Goal: Transaction & Acquisition: Book appointment/travel/reservation

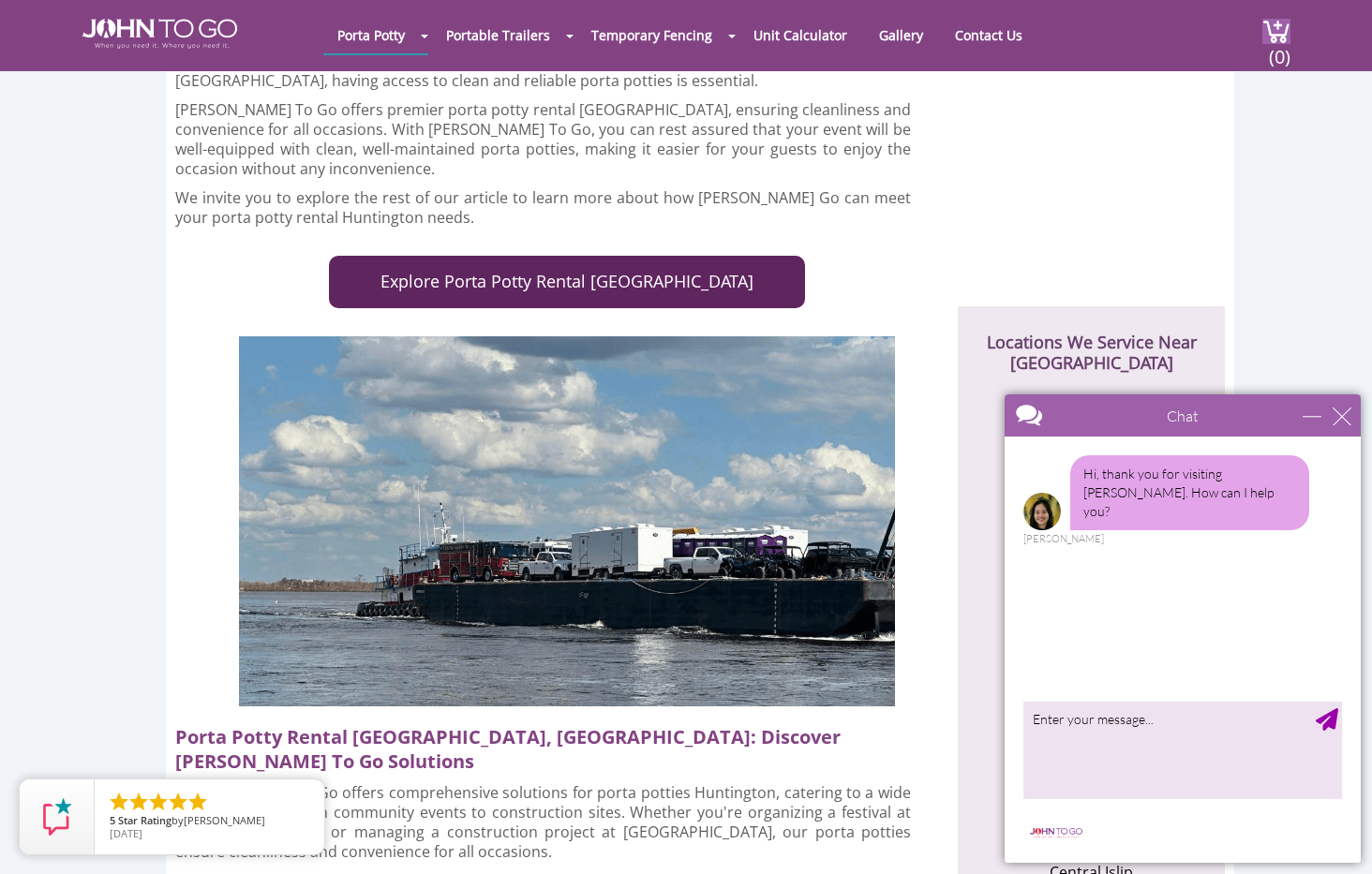
click at [561, 279] on link "Explore Porta Potty Rental Huntington" at bounding box center [566, 282] width 476 height 52
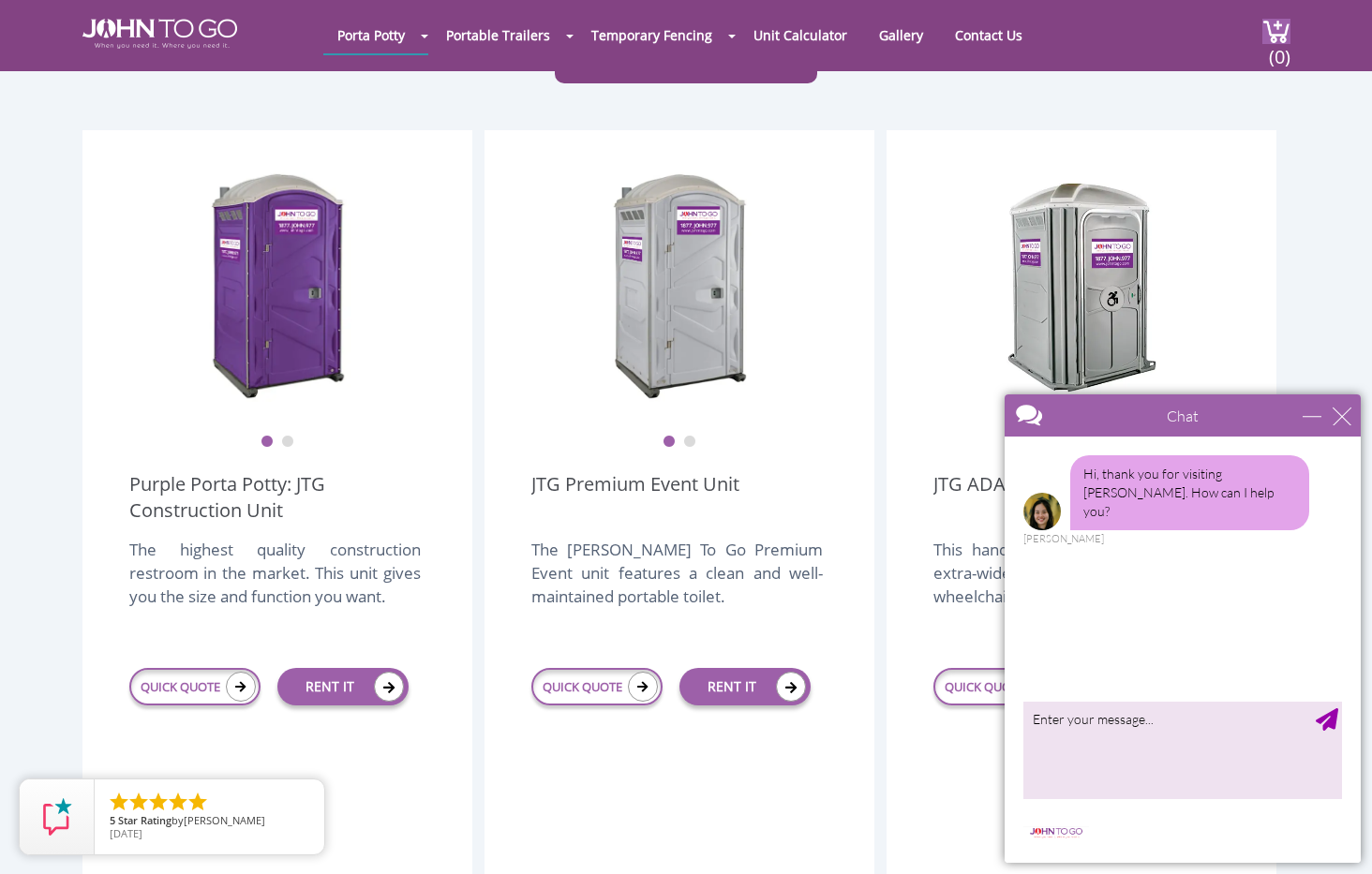
scroll to position [476, 0]
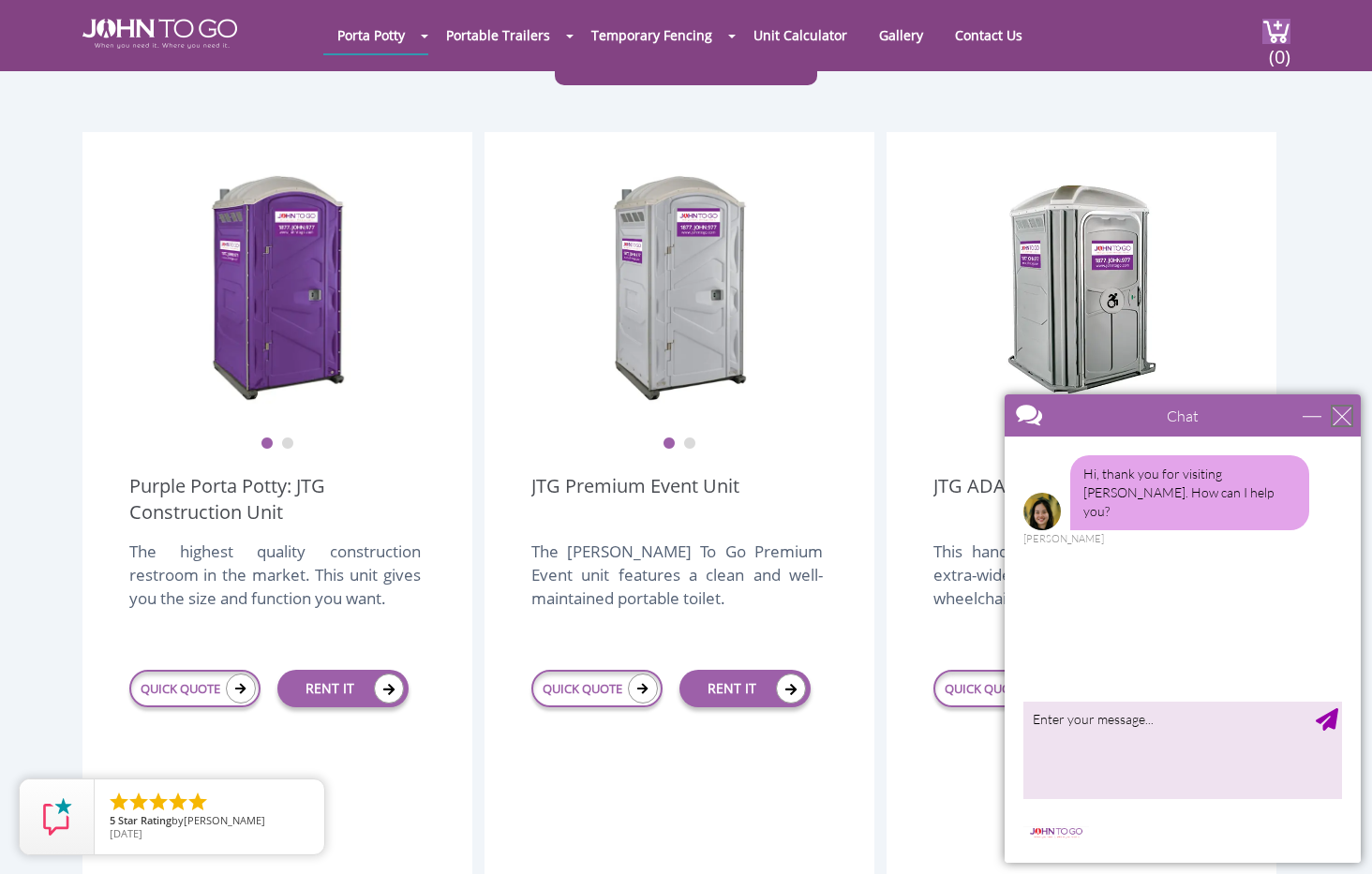
click at [1348, 422] on div "close" at bounding box center [1341, 415] width 18 height 18
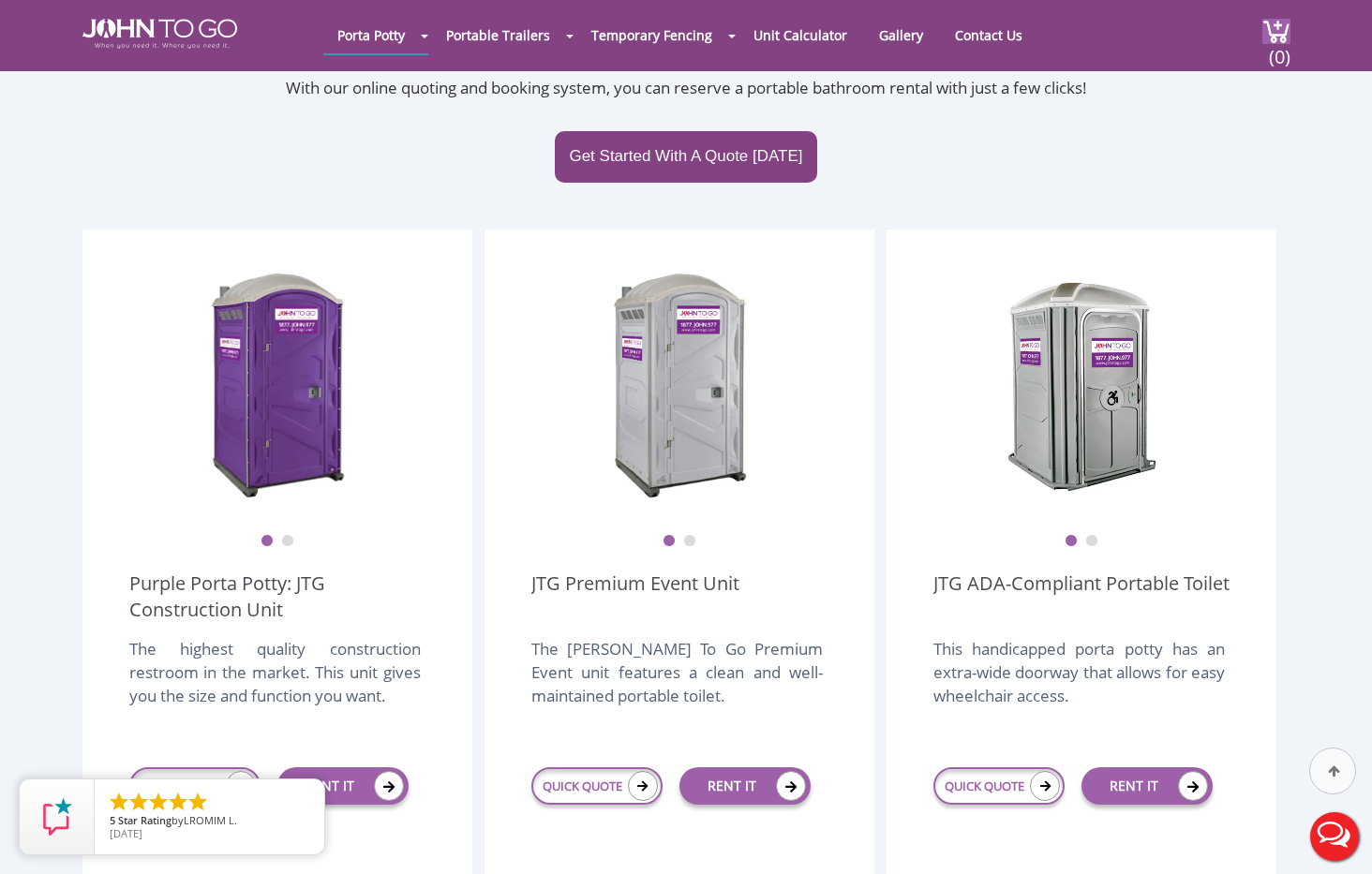
scroll to position [409, 0]
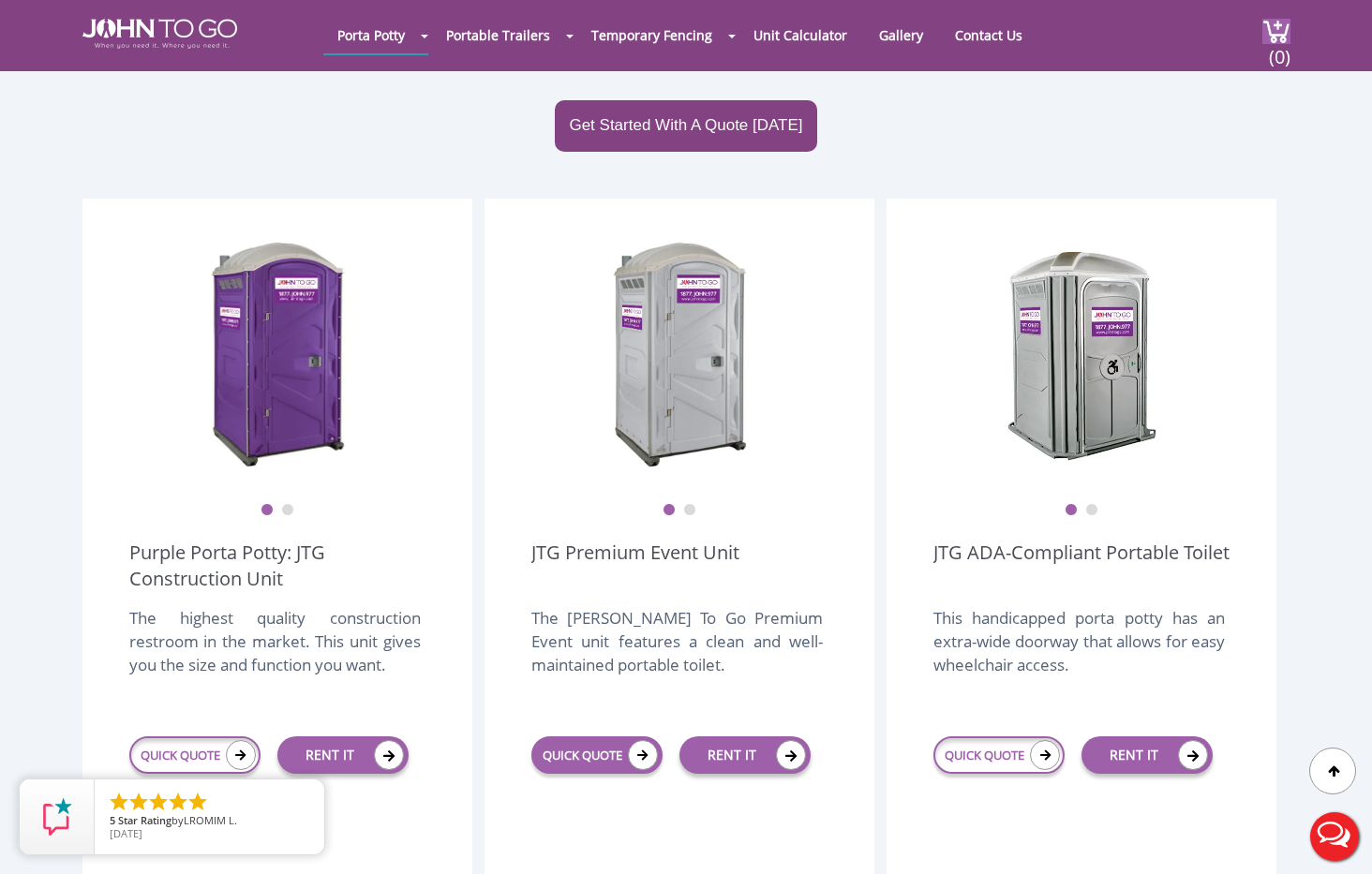
click at [630, 740] on icon at bounding box center [643, 754] width 30 height 30
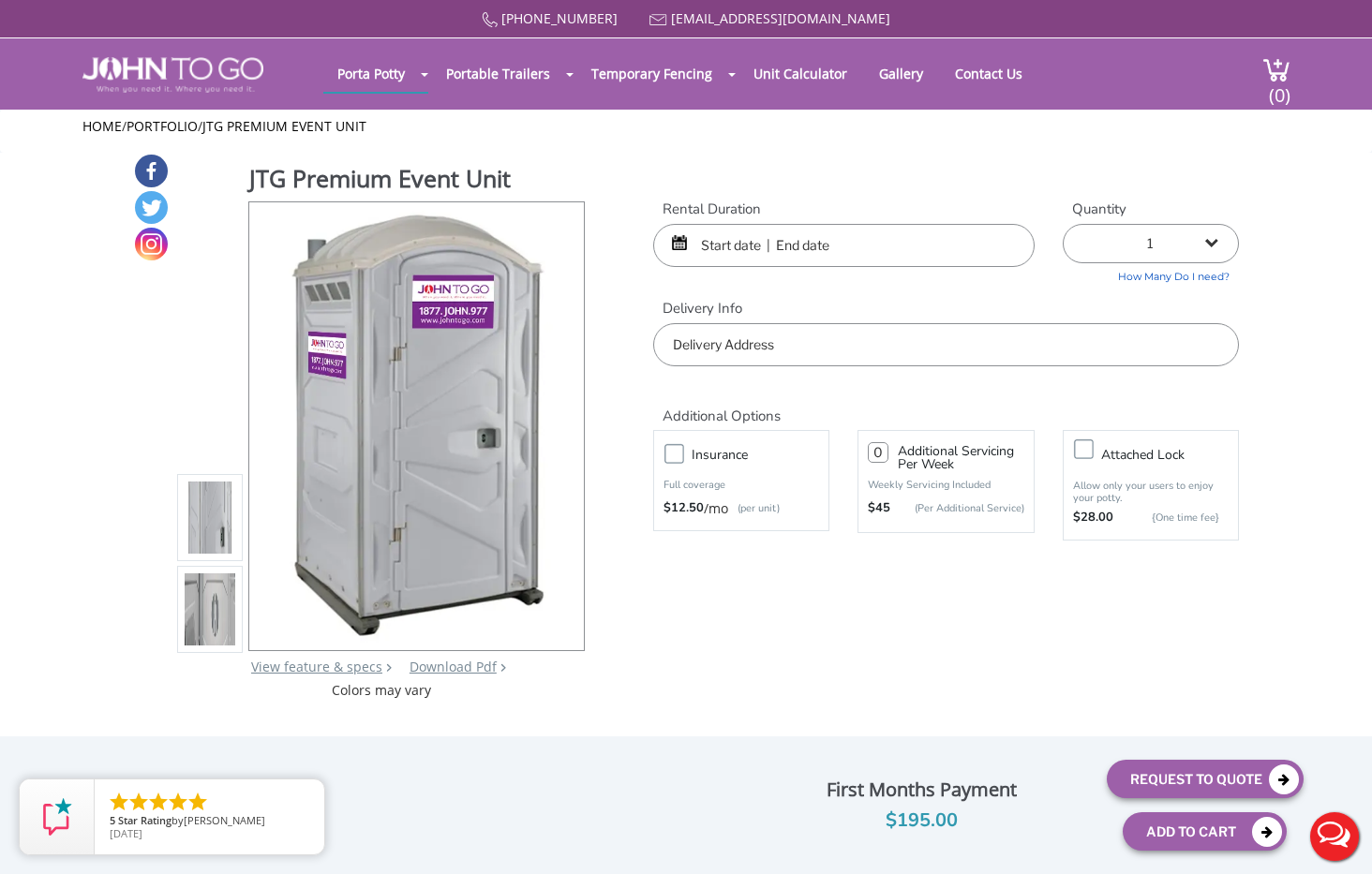
click at [827, 243] on input "text" at bounding box center [843, 245] width 381 height 43
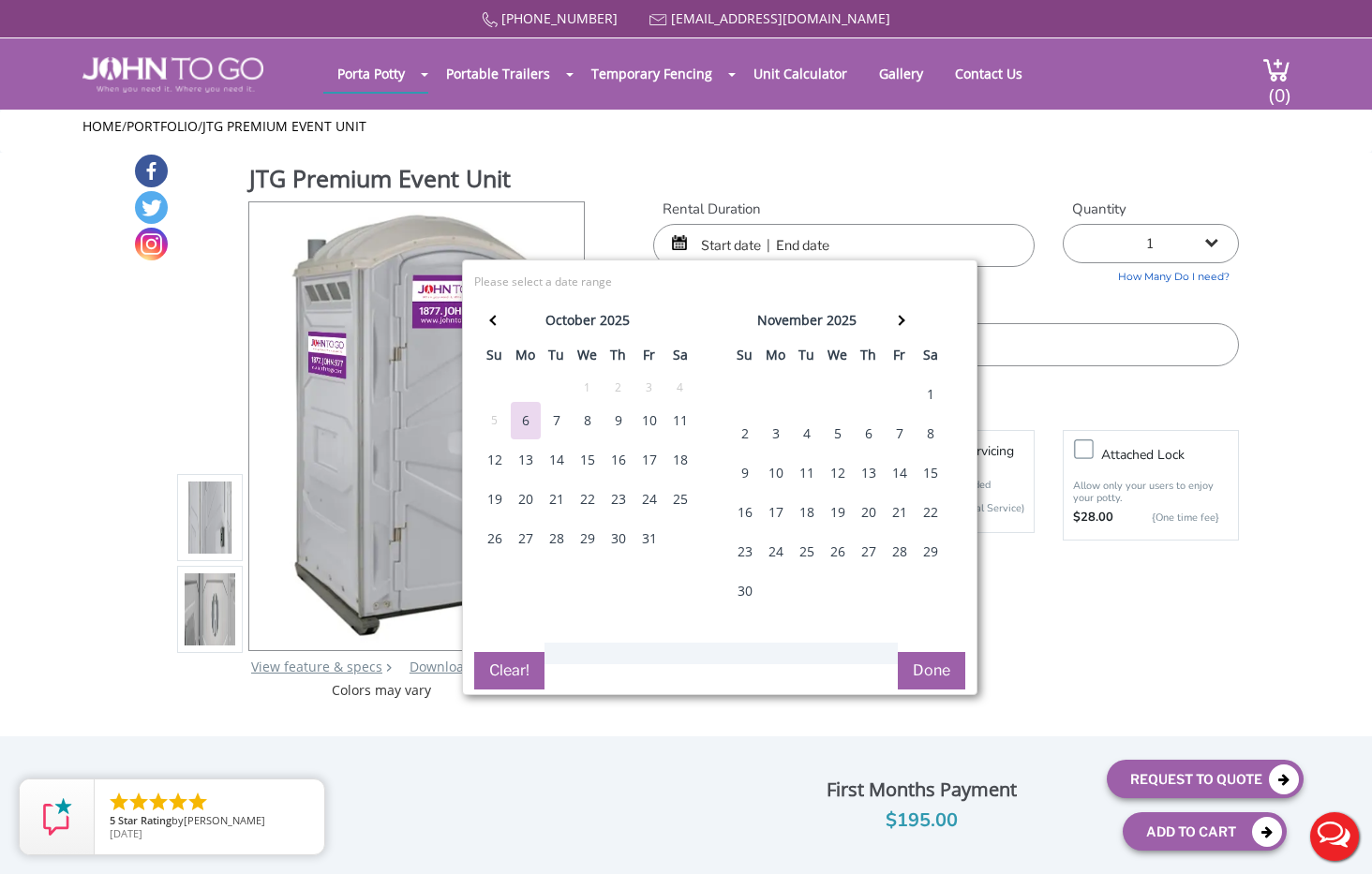
click at [682, 460] on div "18" at bounding box center [679, 459] width 30 height 38
click at [682, 459] on div "18" at bounding box center [679, 459] width 30 height 38
type input "[DATE] to [DATE]"
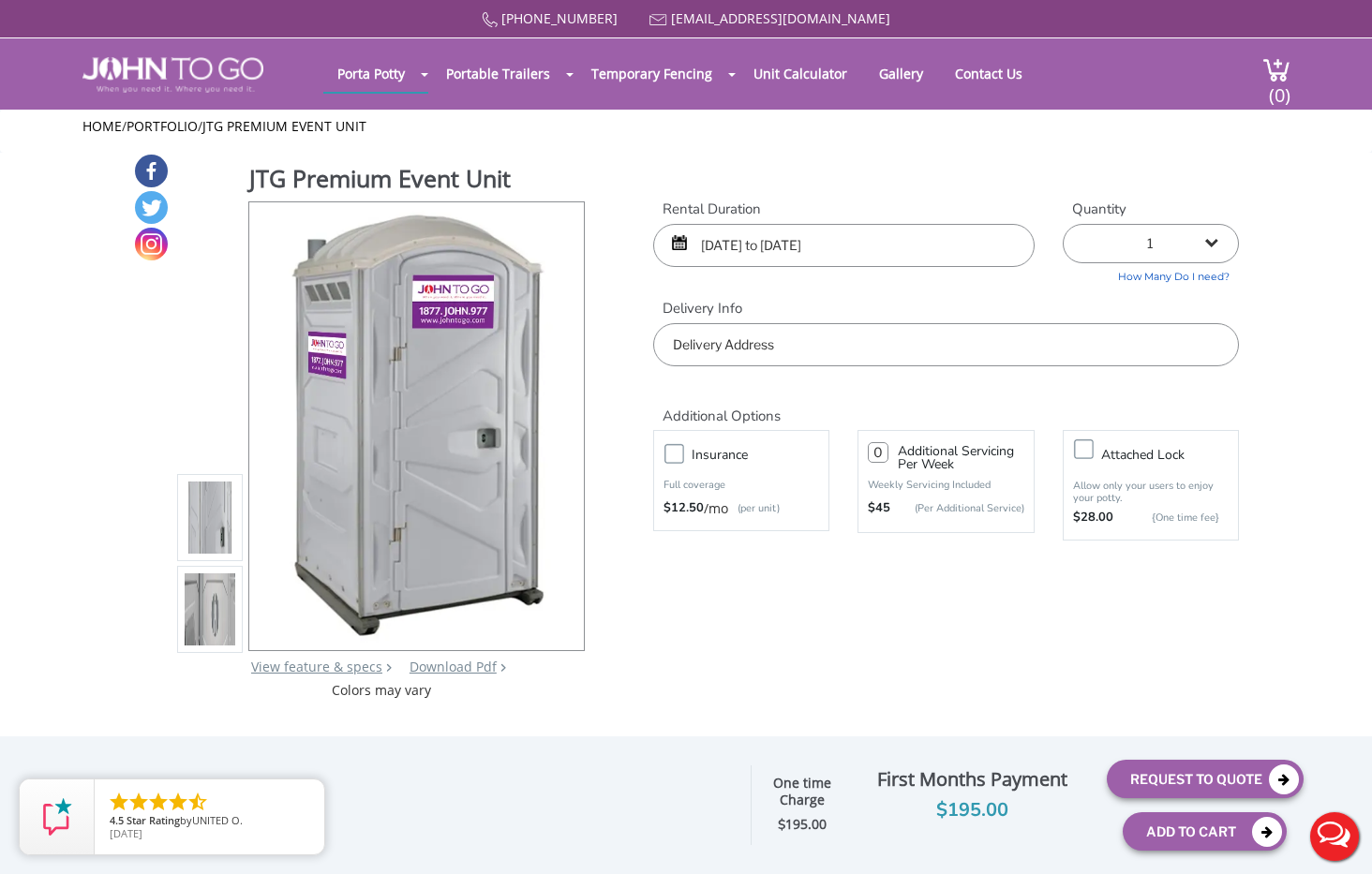
click at [778, 354] on input "text" at bounding box center [946, 344] width 586 height 43
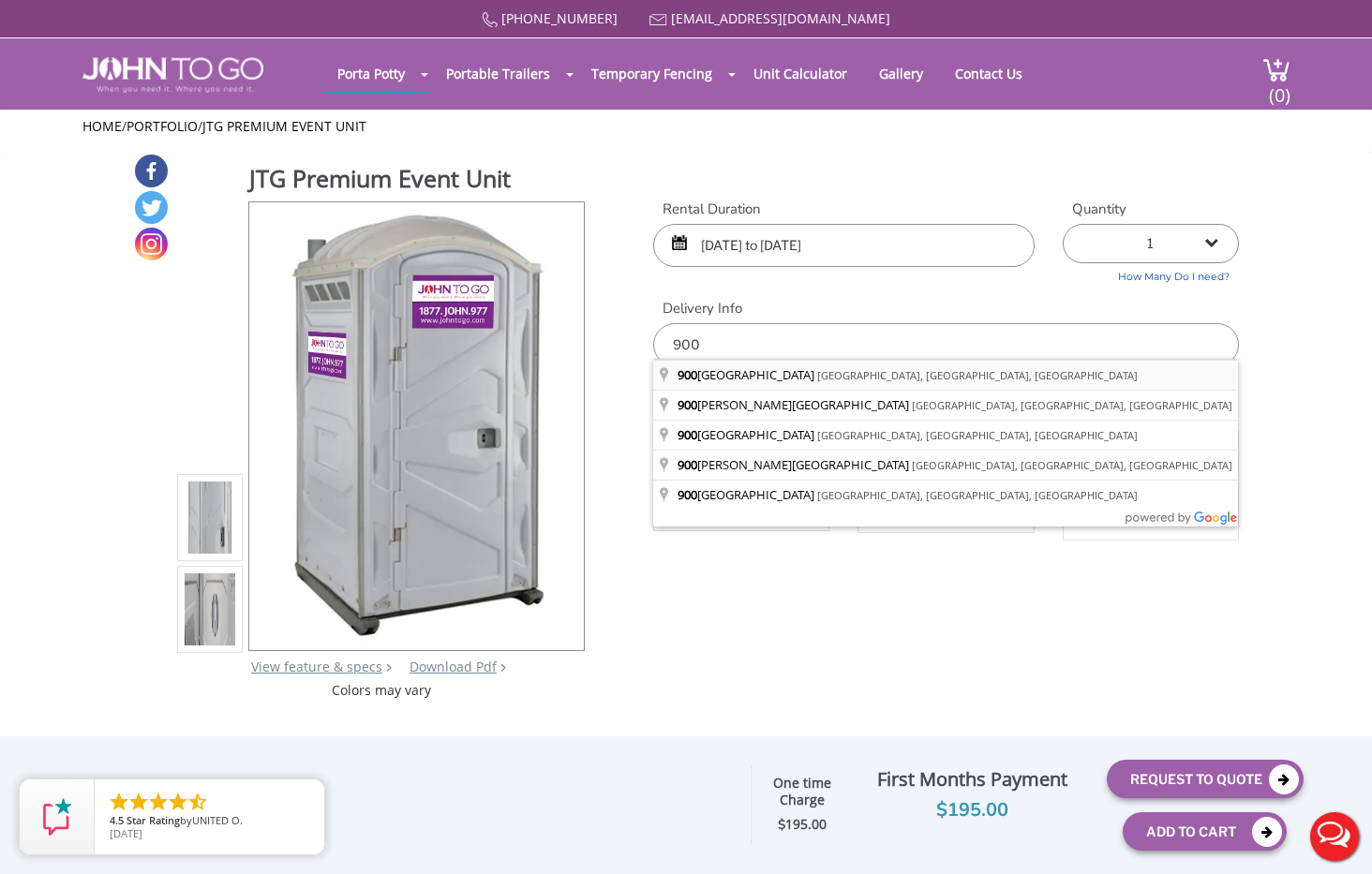
type input "[STREET_ADDRESS]"
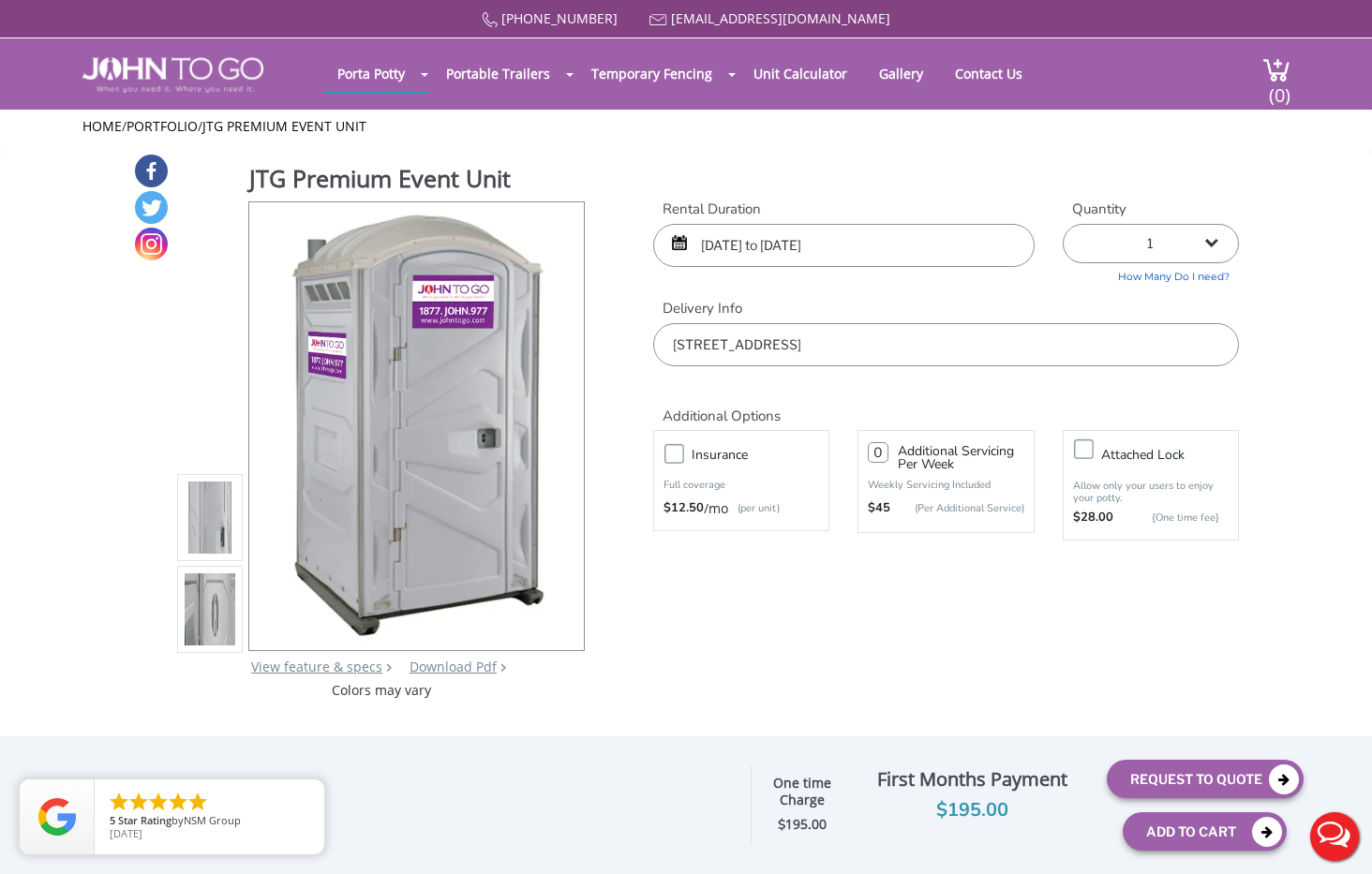
click at [667, 433] on div "Insurance Full coverage $12.50 /mo (per unit)" at bounding box center [741, 480] width 177 height 101
click at [682, 451] on label "Insurance" at bounding box center [759, 454] width 155 height 23
click at [0, 0] on input "Insurance" at bounding box center [0, 0] width 0 height 0
click at [1232, 777] on button "Request To Quote" at bounding box center [1205, 778] width 197 height 39
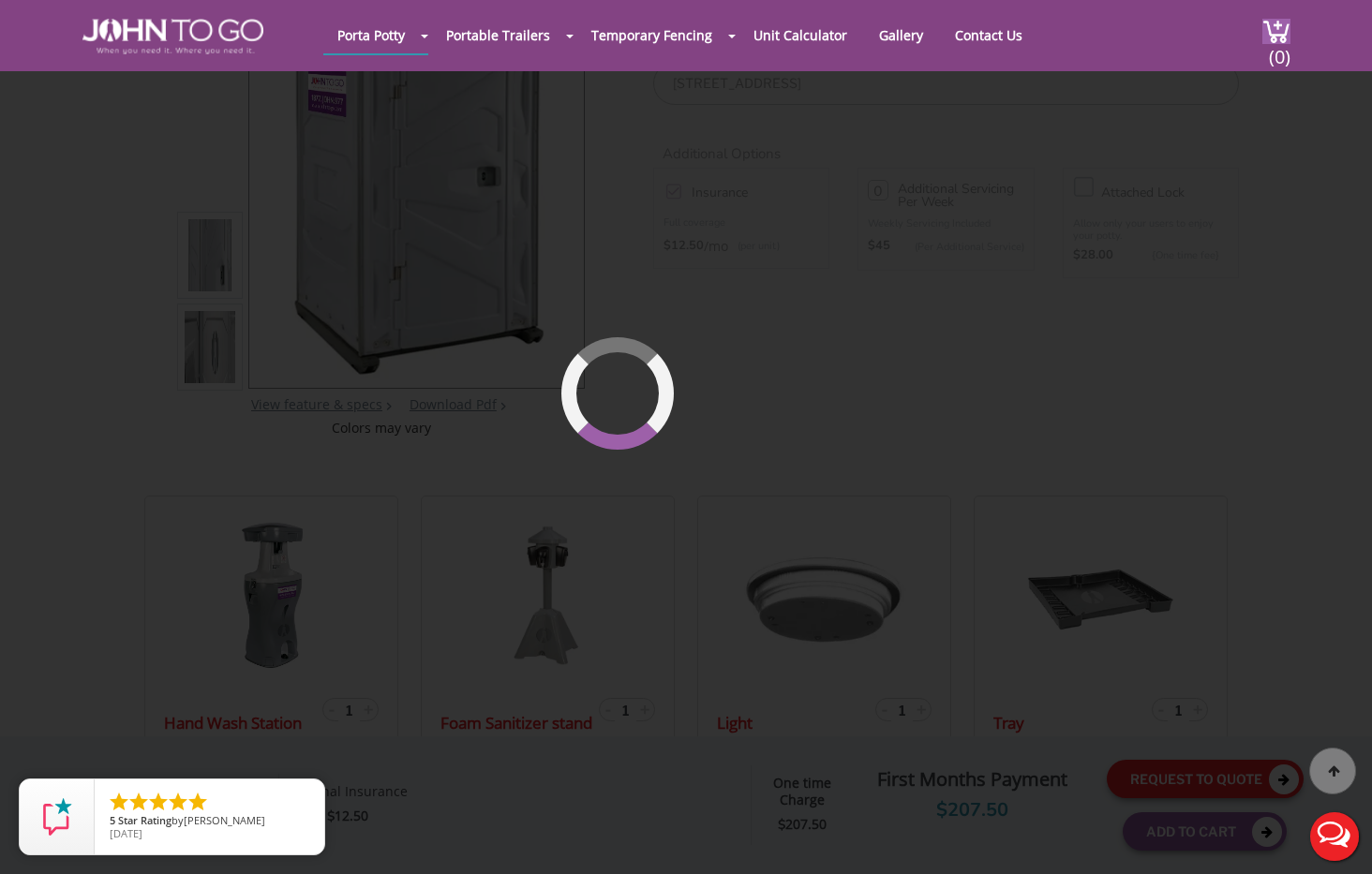
scroll to position [193, 0]
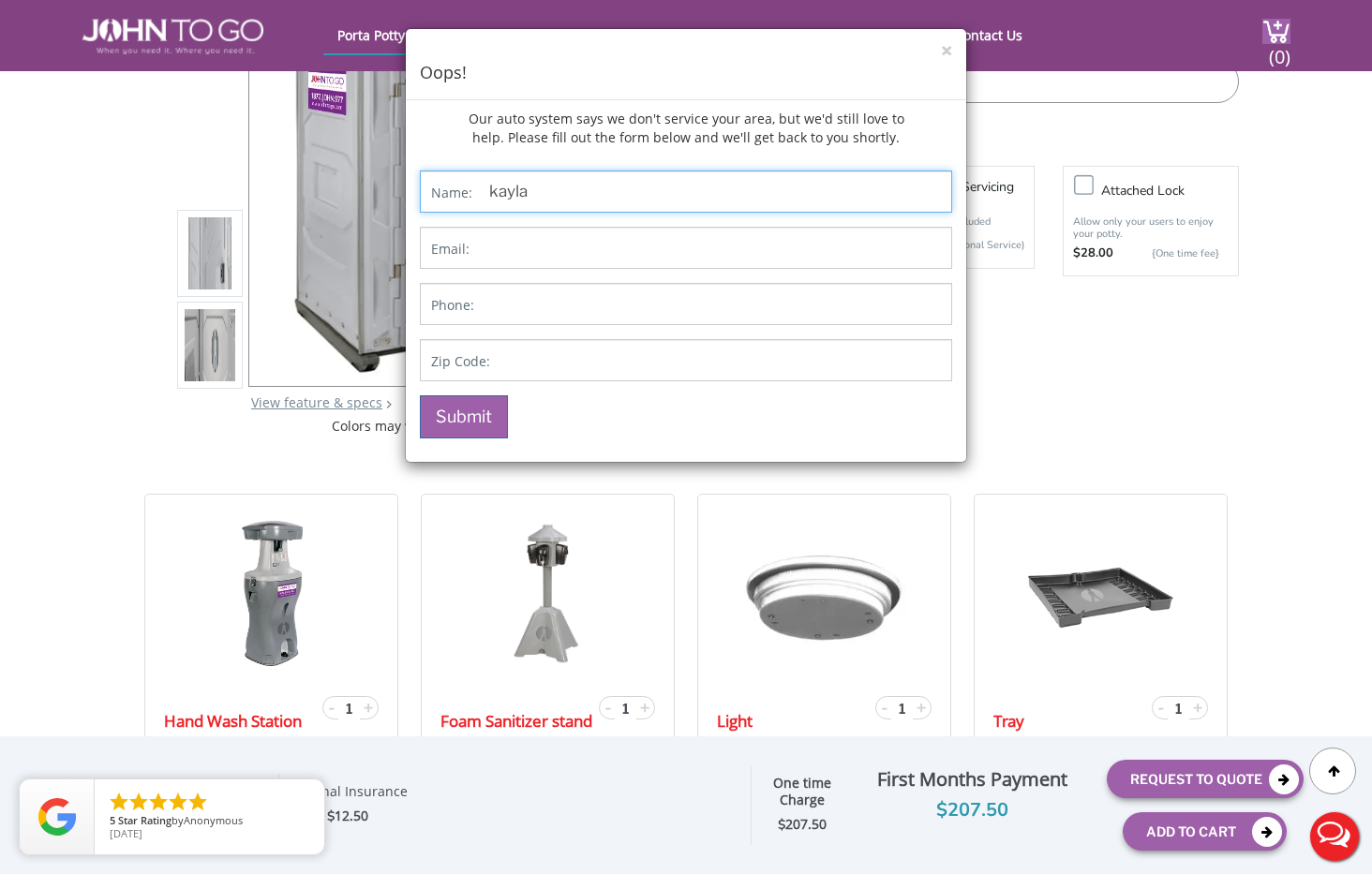
type input "kayla"
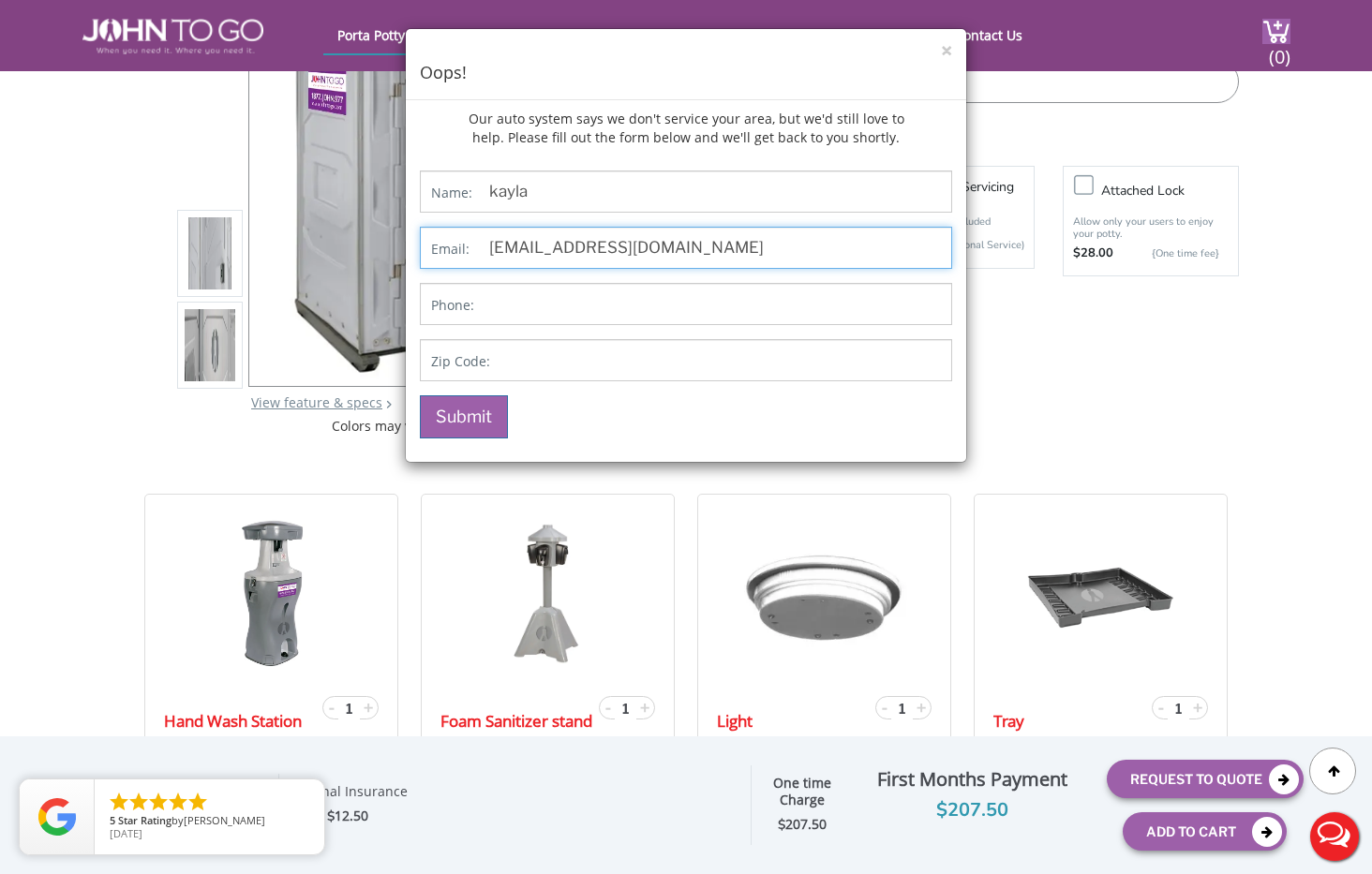
type input "[EMAIL_ADDRESS][DOMAIN_NAME]"
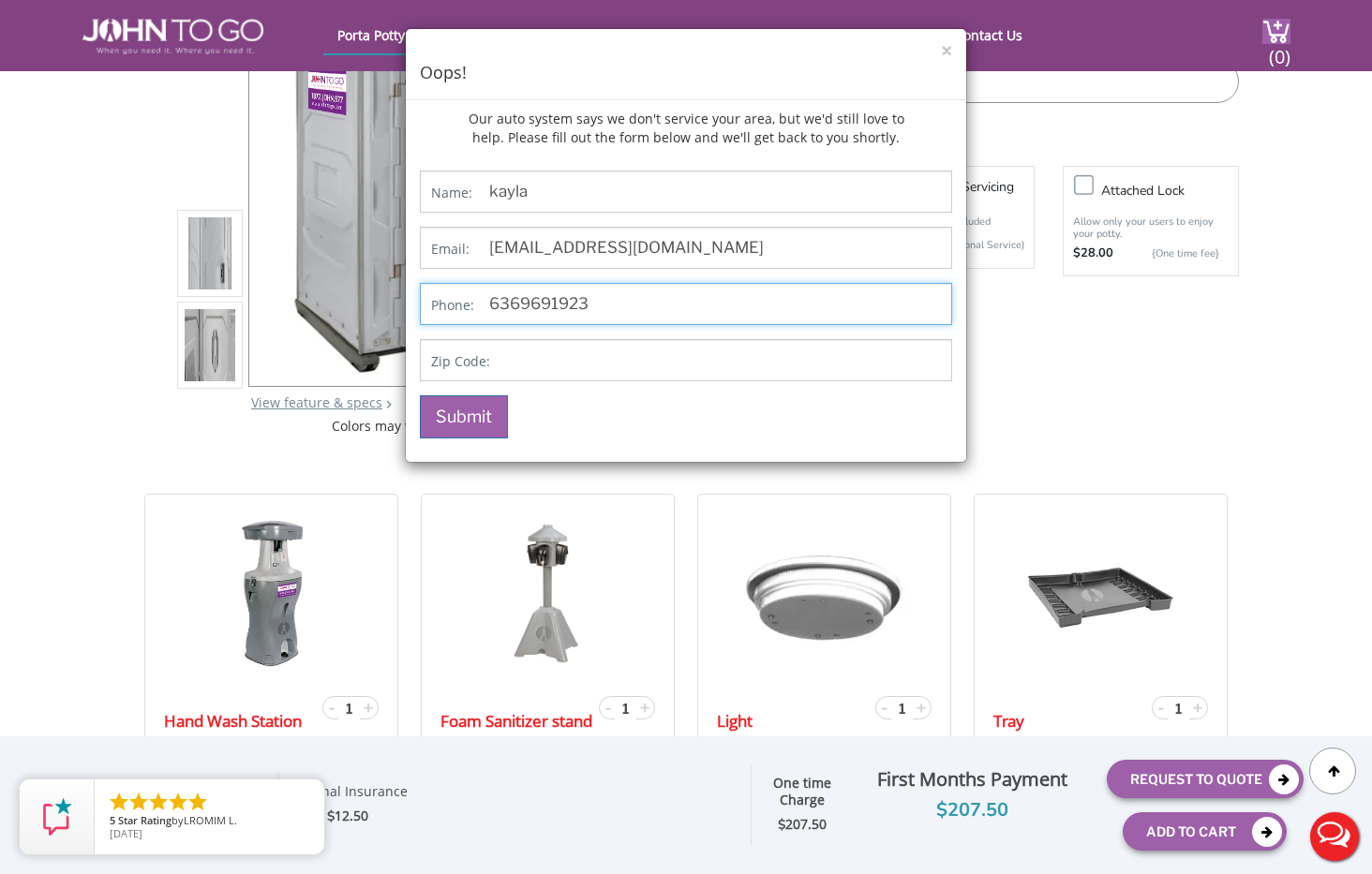
click at [509, 305] on input "6369691923" at bounding box center [686, 304] width 533 height 42
drag, startPoint x: 496, startPoint y: 306, endPoint x: 683, endPoint y: 340, distance: 190.1
click at [683, 340] on div "Name: [PERSON_NAME] Email: [EMAIL_ADDRESS][DOMAIN_NAME] Phone: [PHONE_NUMBER] Z…" at bounding box center [686, 305] width 533 height 268
type input "6319236969"
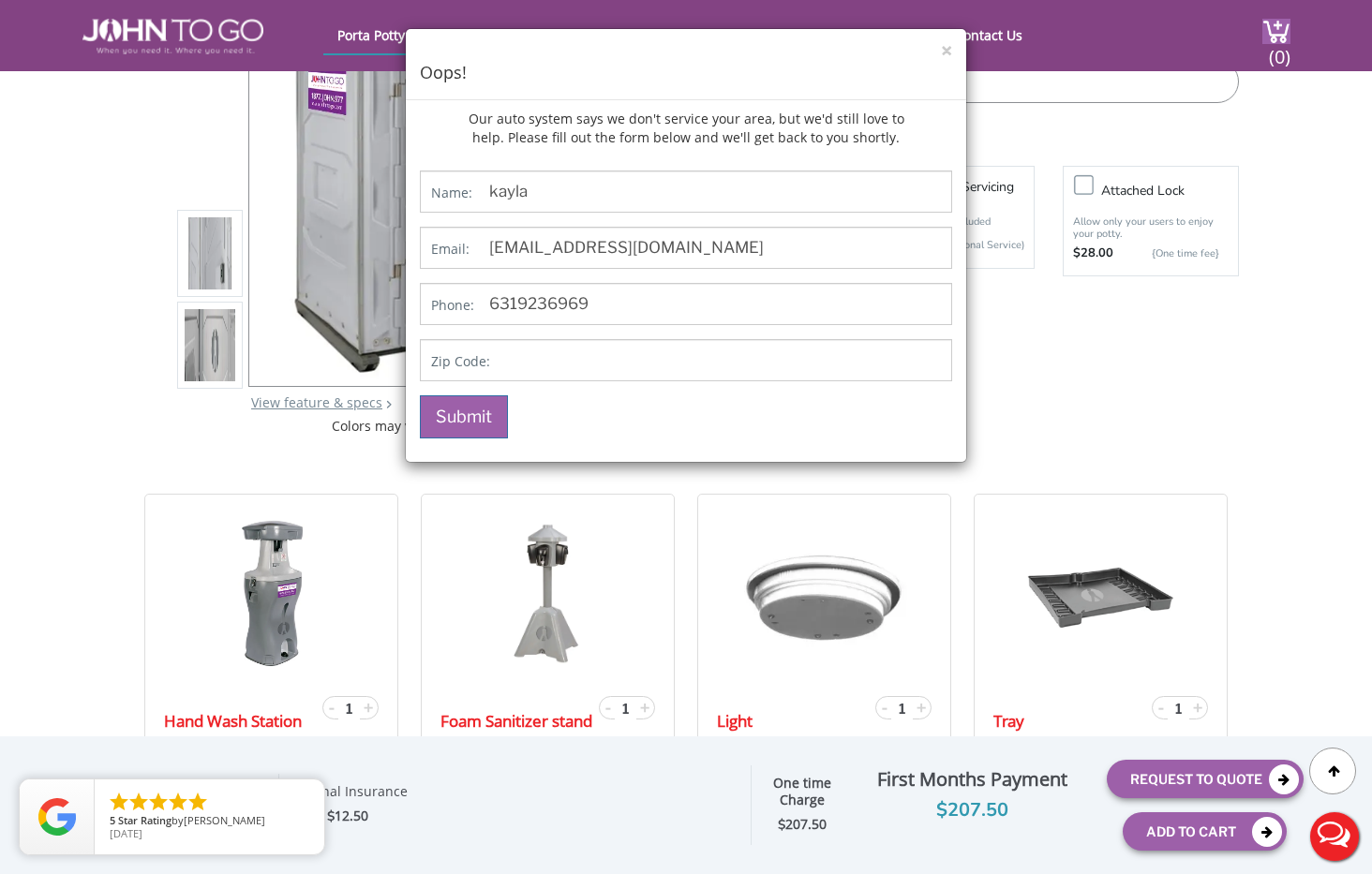
click at [683, 380] on div "Name: [PERSON_NAME] Email: [EMAIL_ADDRESS][DOMAIN_NAME] Phone: [PHONE_NUMBER] Z…" at bounding box center [686, 305] width 533 height 268
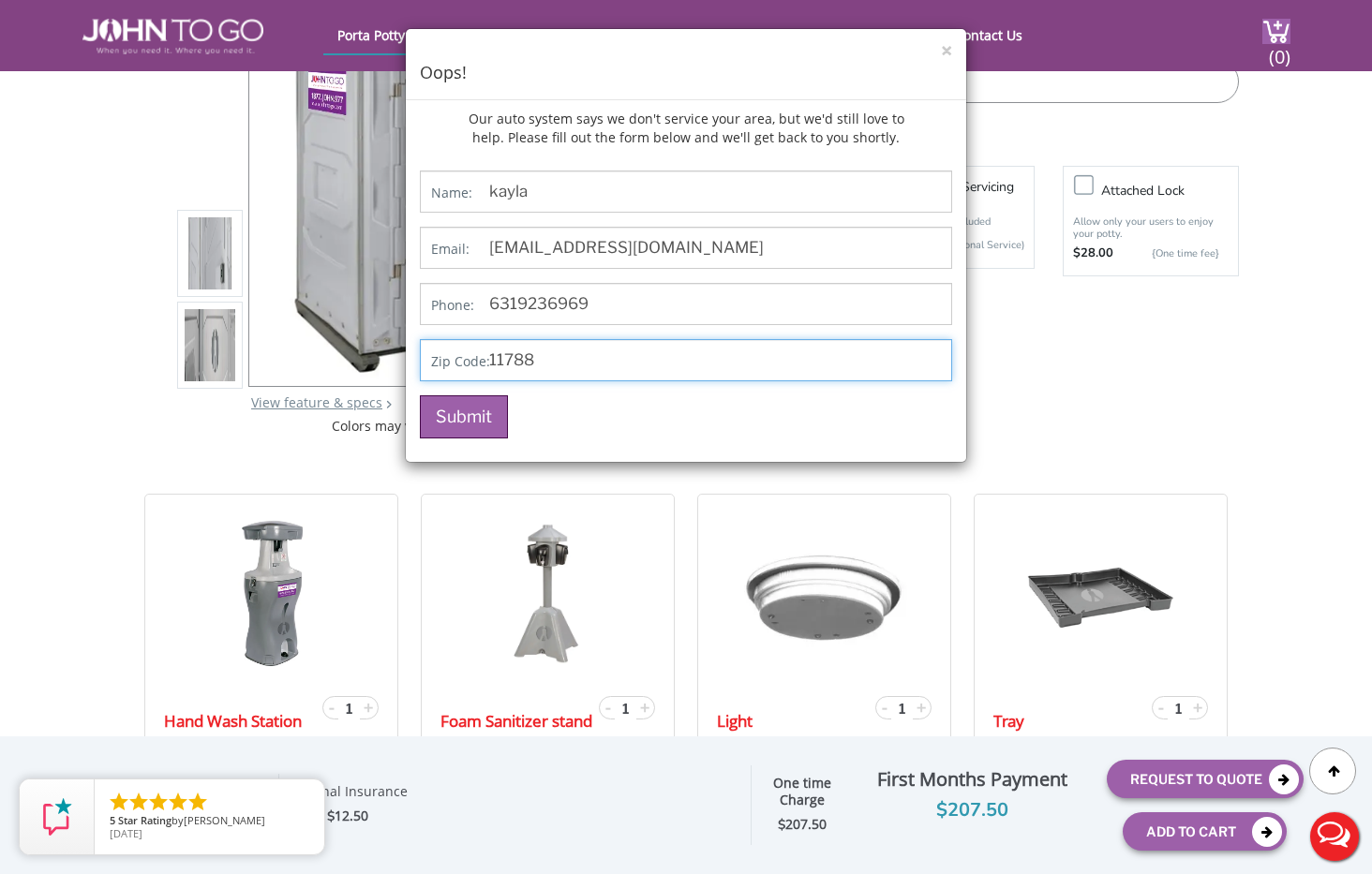
type input "11788"
click at [478, 422] on button "Submit" at bounding box center [463, 417] width 88 height 43
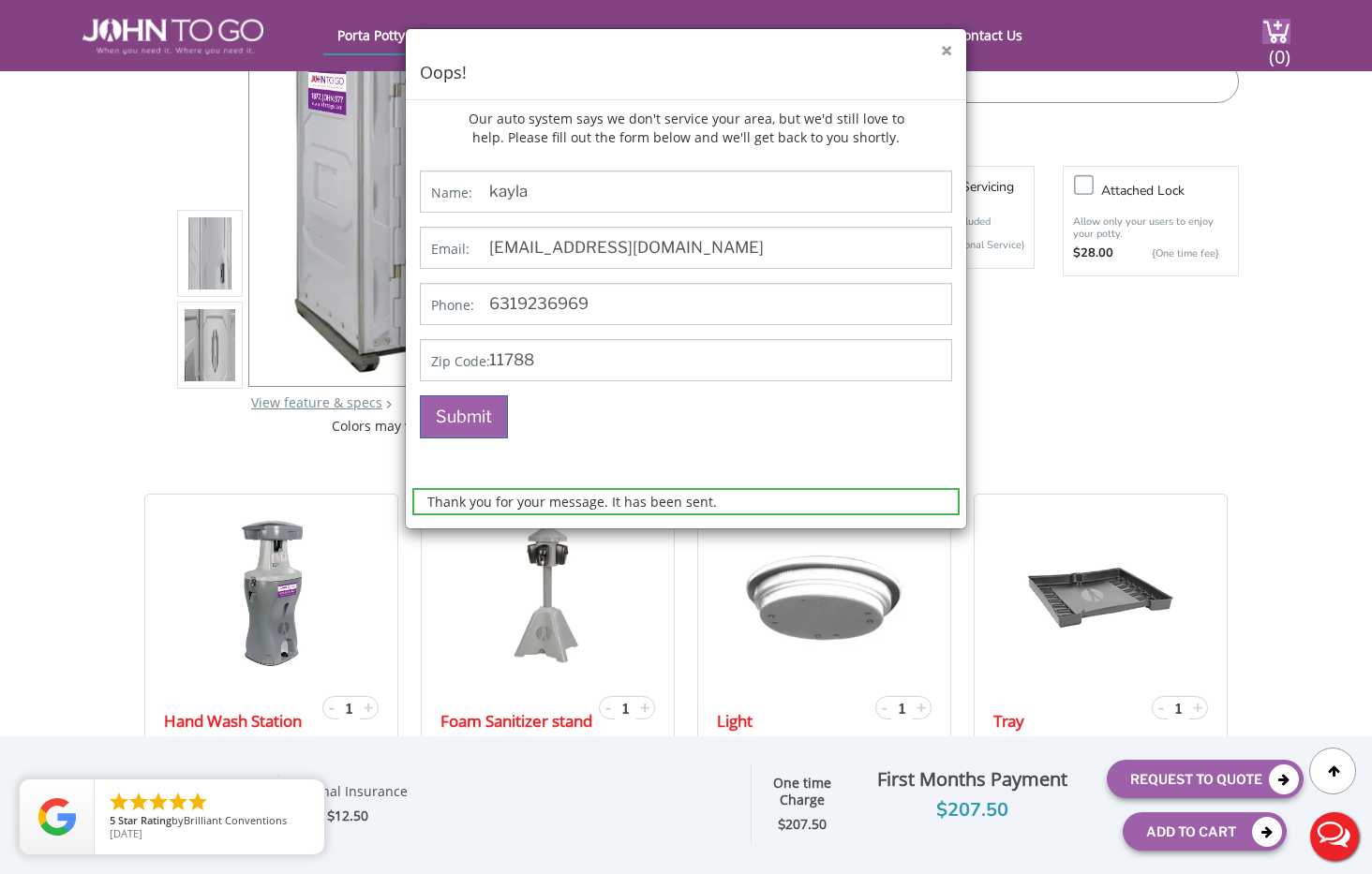
click at [948, 52] on button "×" at bounding box center [947, 51] width 12 height 19
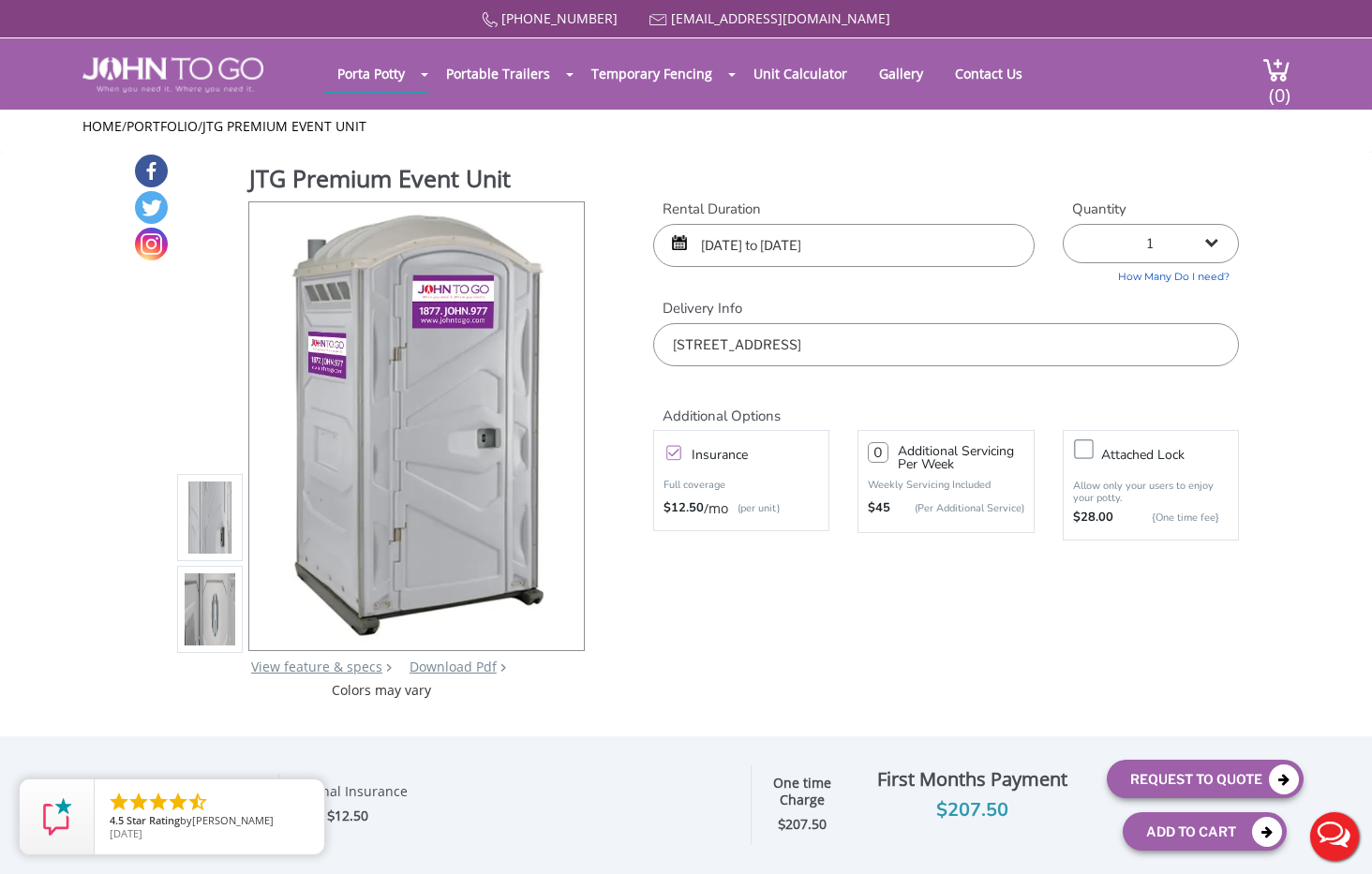
scroll to position [0, 0]
